Goal: Navigation & Orientation: Find specific page/section

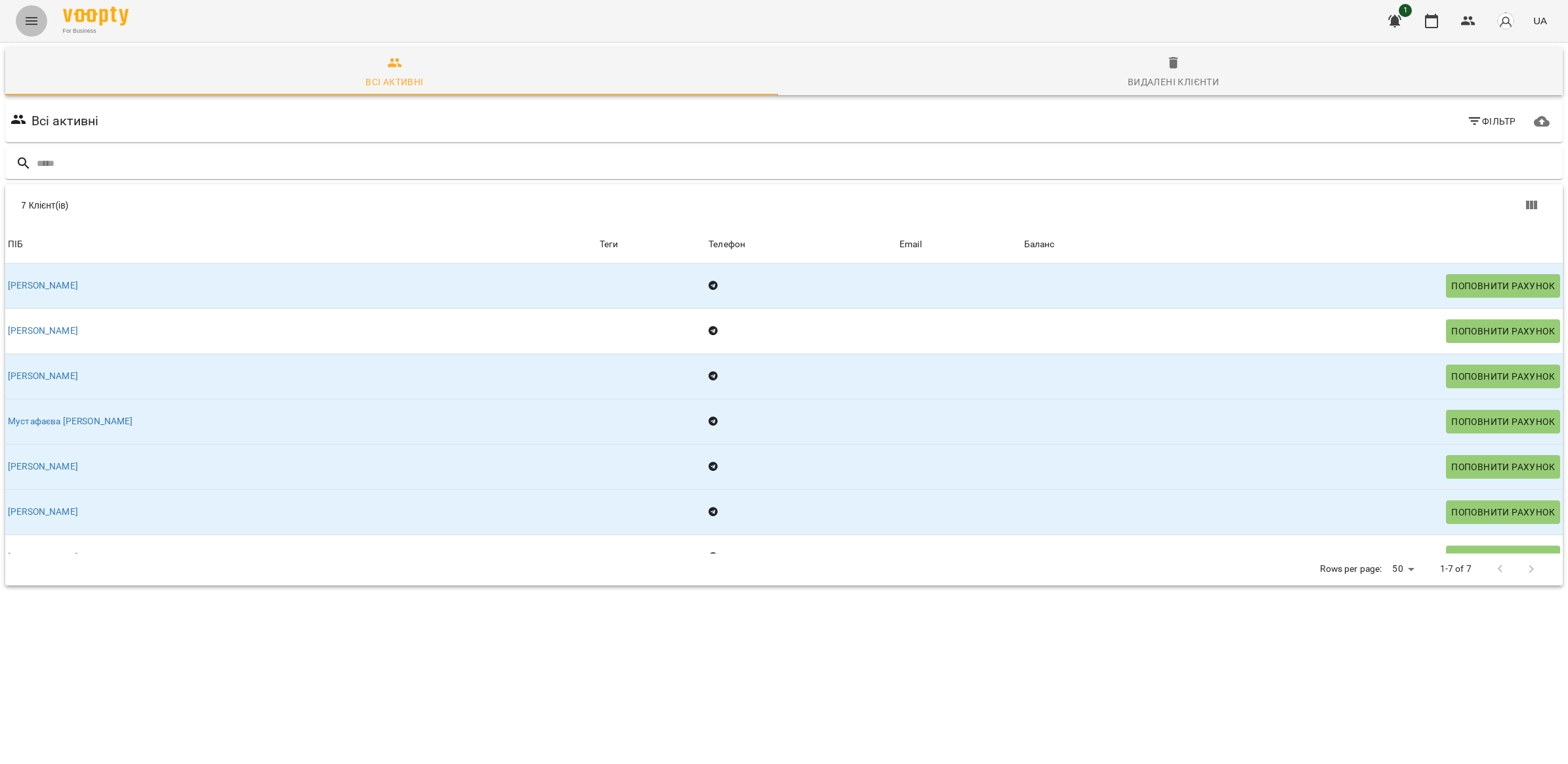
click at [33, 17] on icon "Menu" at bounding box center [31, 21] width 12 height 8
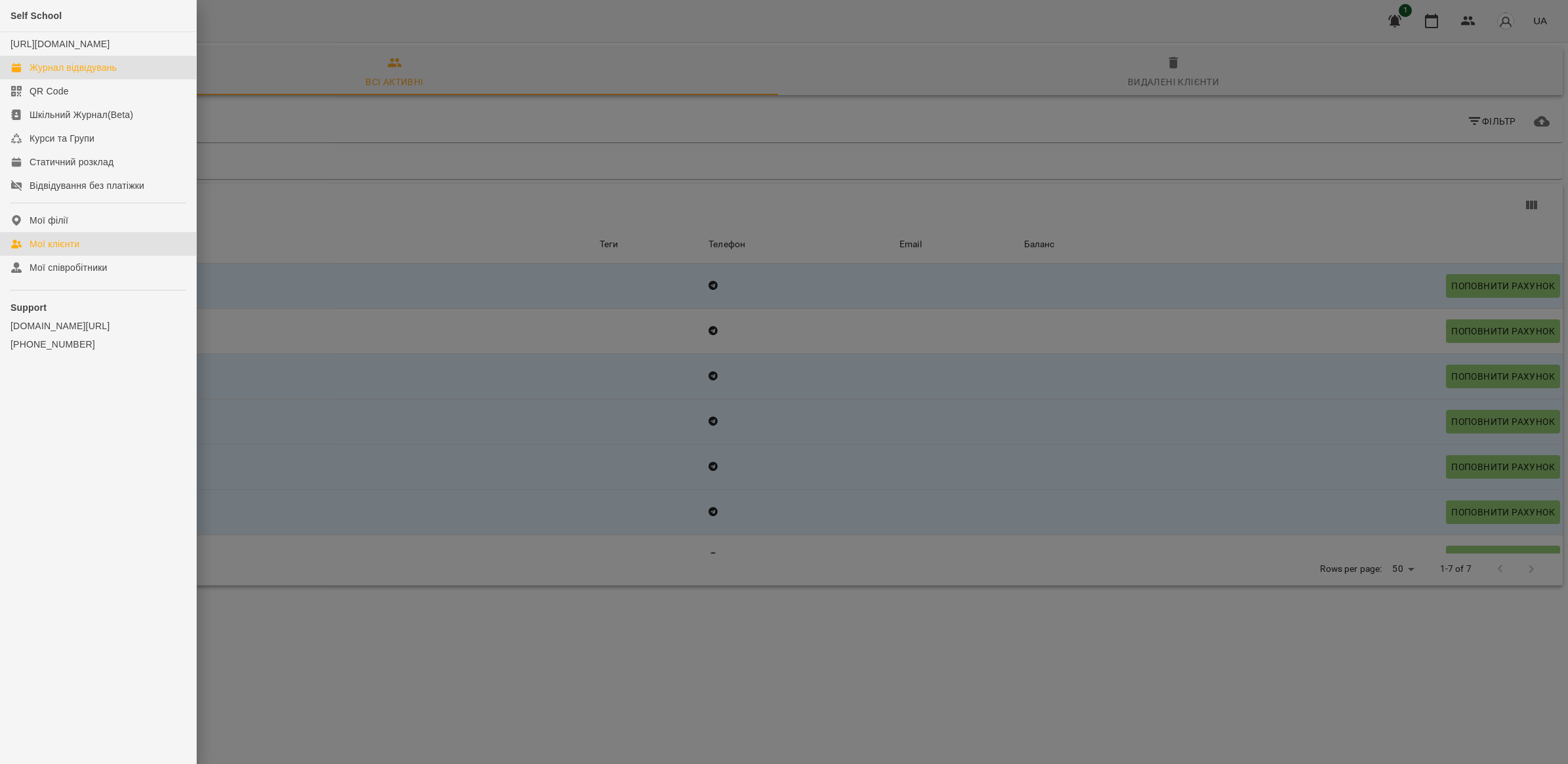
click at [60, 74] on div "Журнал відвідувань" at bounding box center [73, 68] width 87 height 13
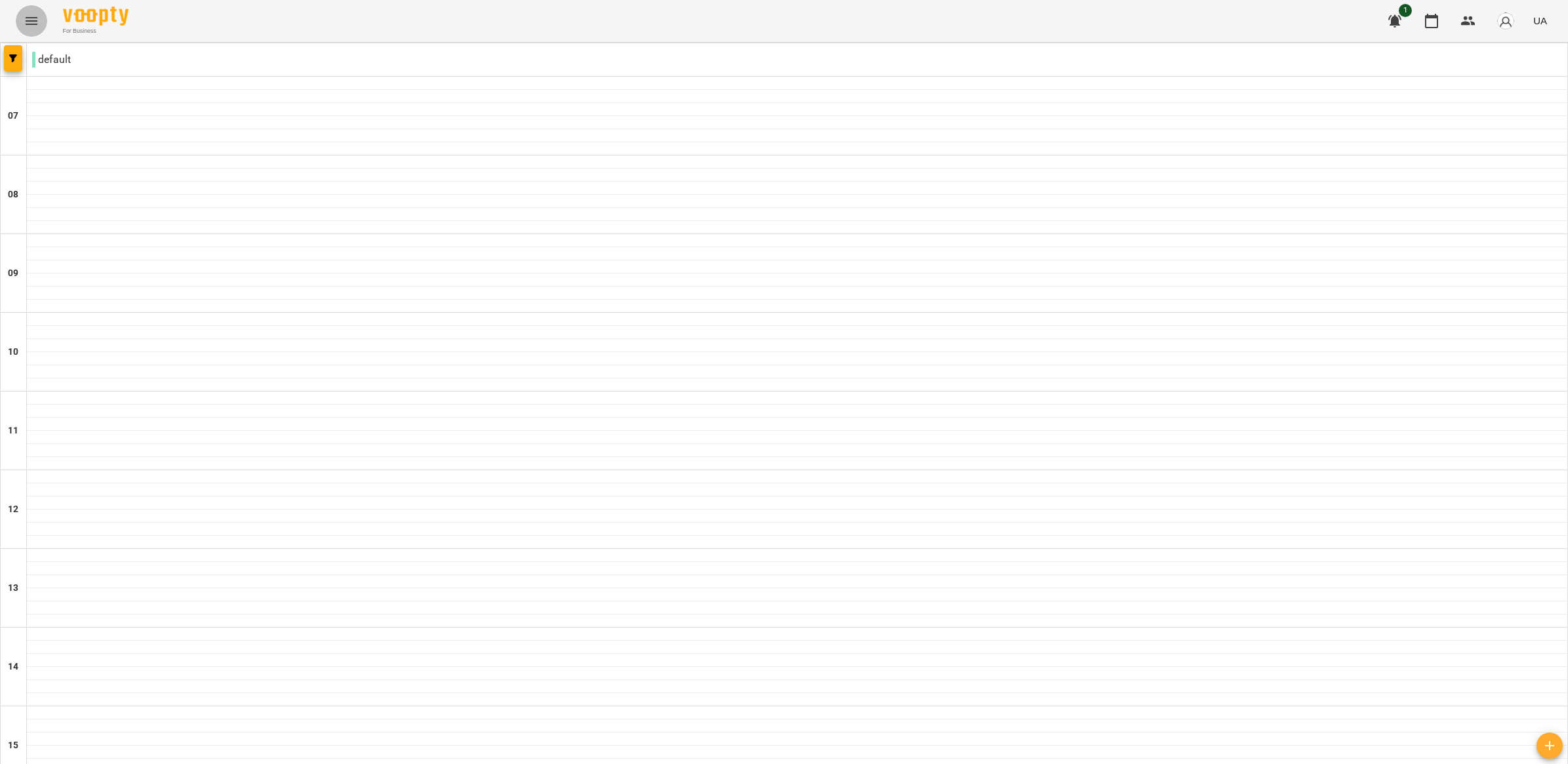
click at [38, 22] on icon "Menu" at bounding box center [31, 21] width 16 height 16
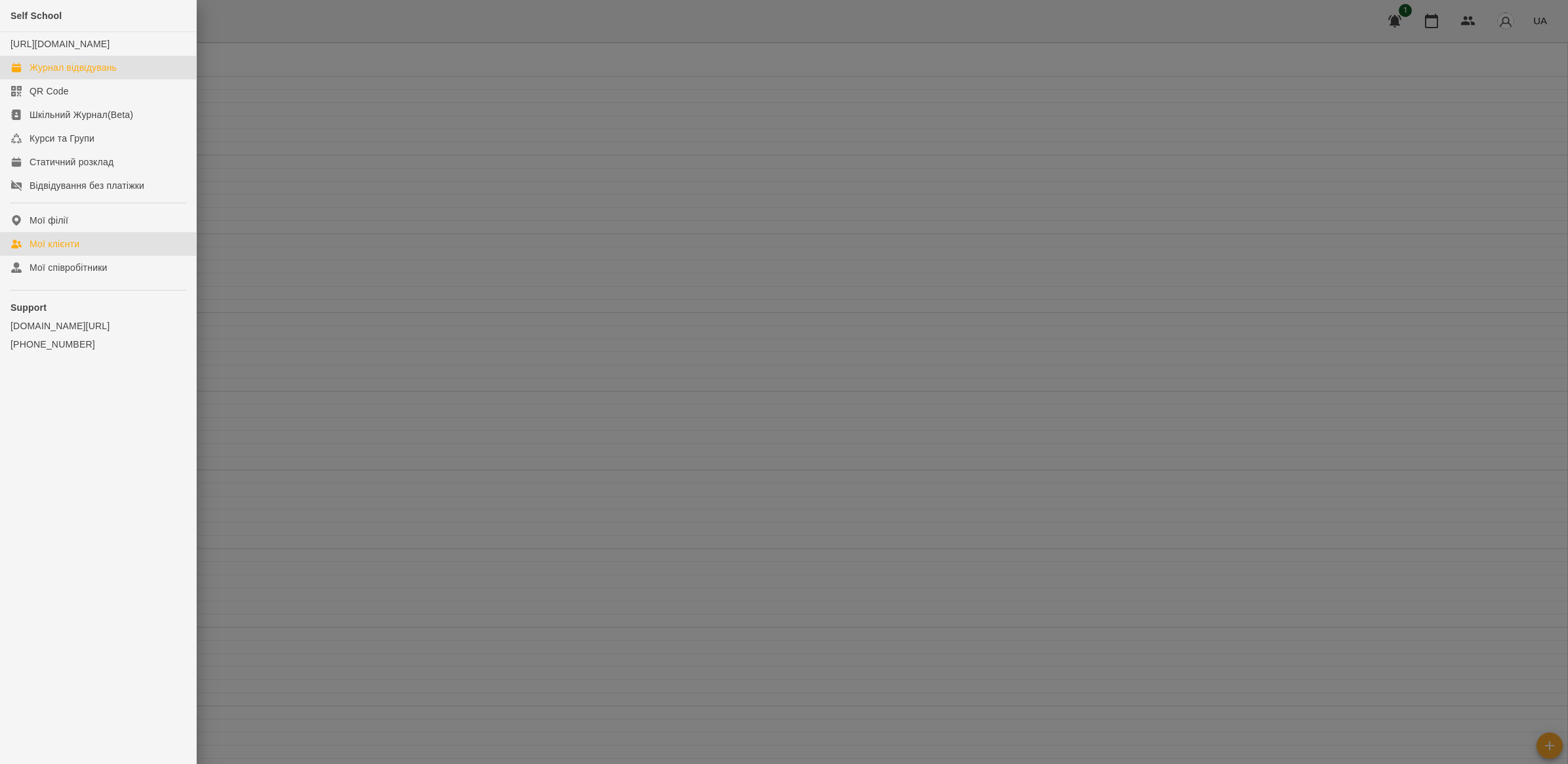
click at [112, 256] on link "Мої клієнти" at bounding box center [98, 244] width 196 height 24
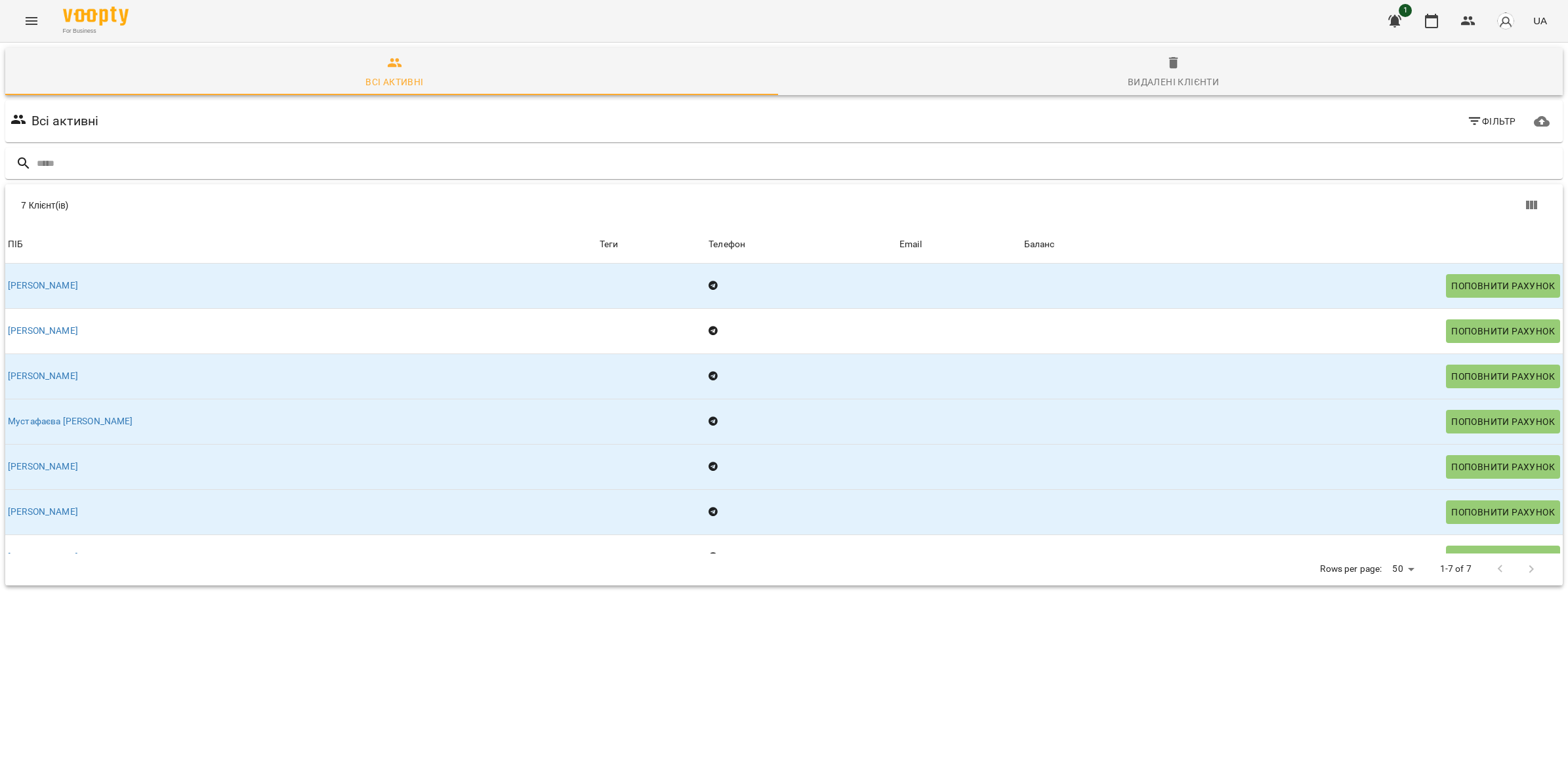
click at [30, 16] on icon "Menu" at bounding box center [31, 21] width 16 height 16
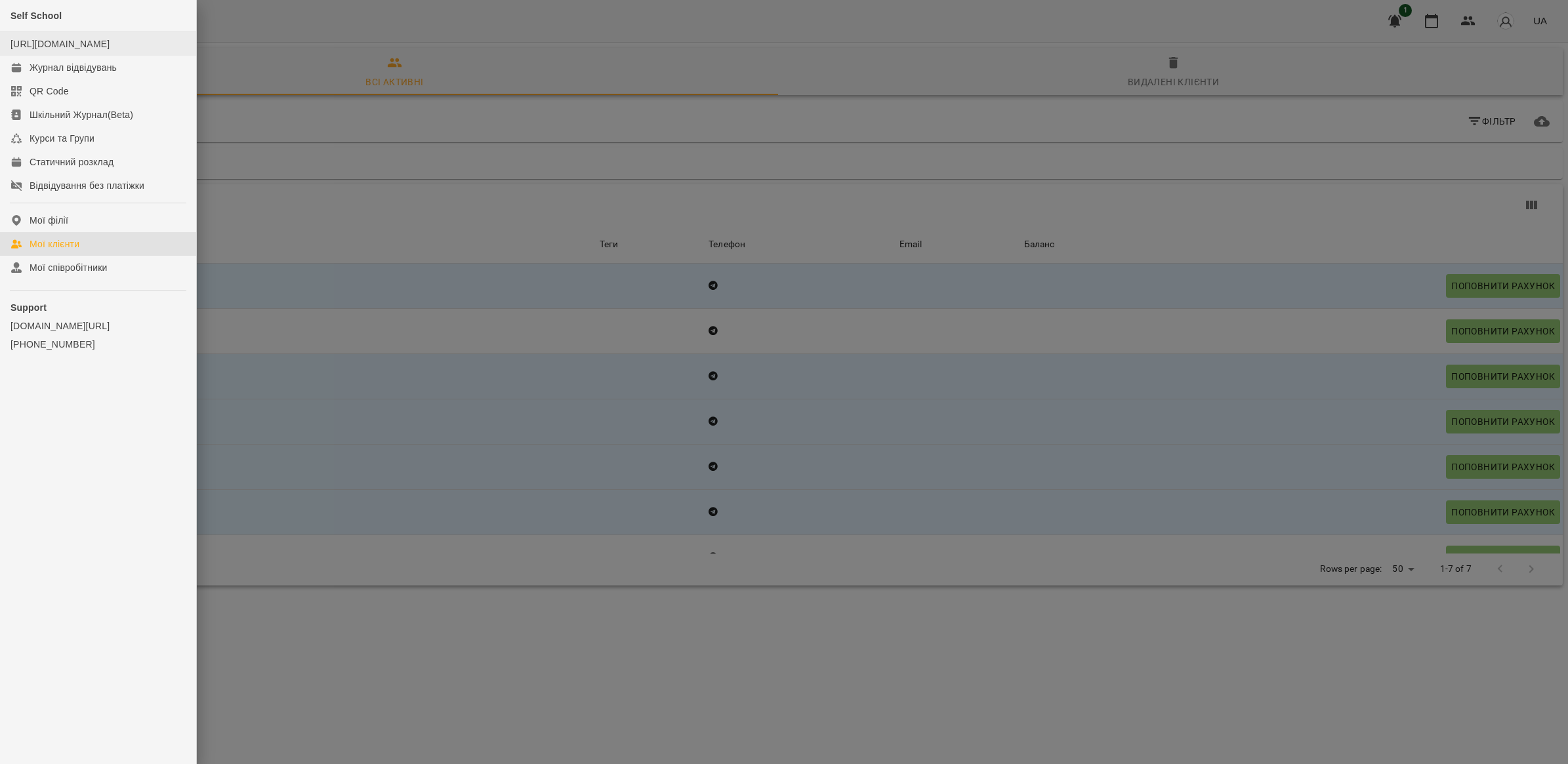
click at [92, 51] on div "[URL][DOMAIN_NAME]" at bounding box center [60, 44] width 99 height 13
click at [92, 79] on link "Журнал відвідувань" at bounding box center [98, 68] width 196 height 24
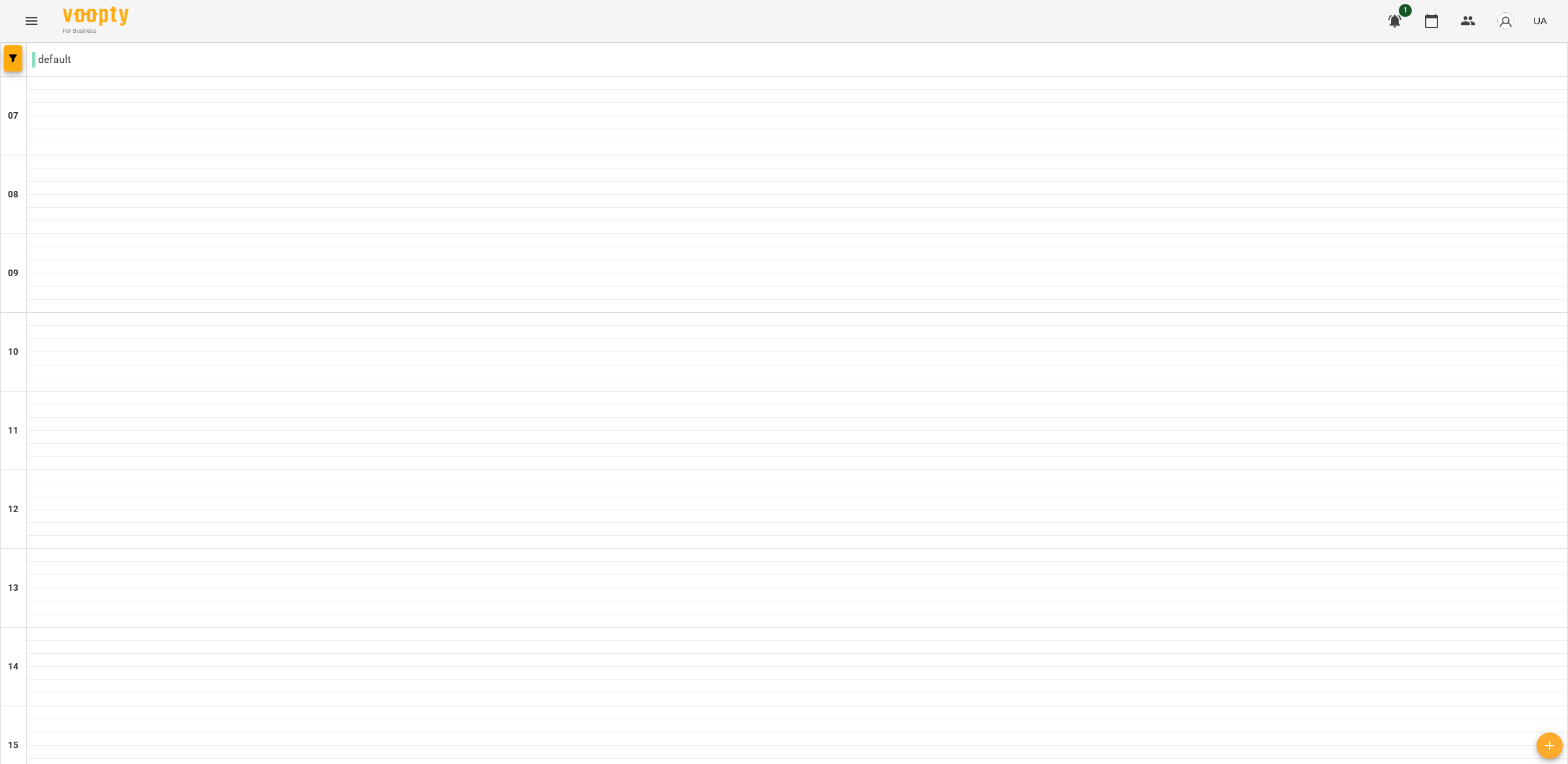
click at [1507, 16] on img "button" at bounding box center [1506, 21] width 19 height 19
click at [1503, 52] on span "[PERSON_NAME]" at bounding box center [1461, 49] width 84 height 16
